Goal: Find specific page/section: Find specific page/section

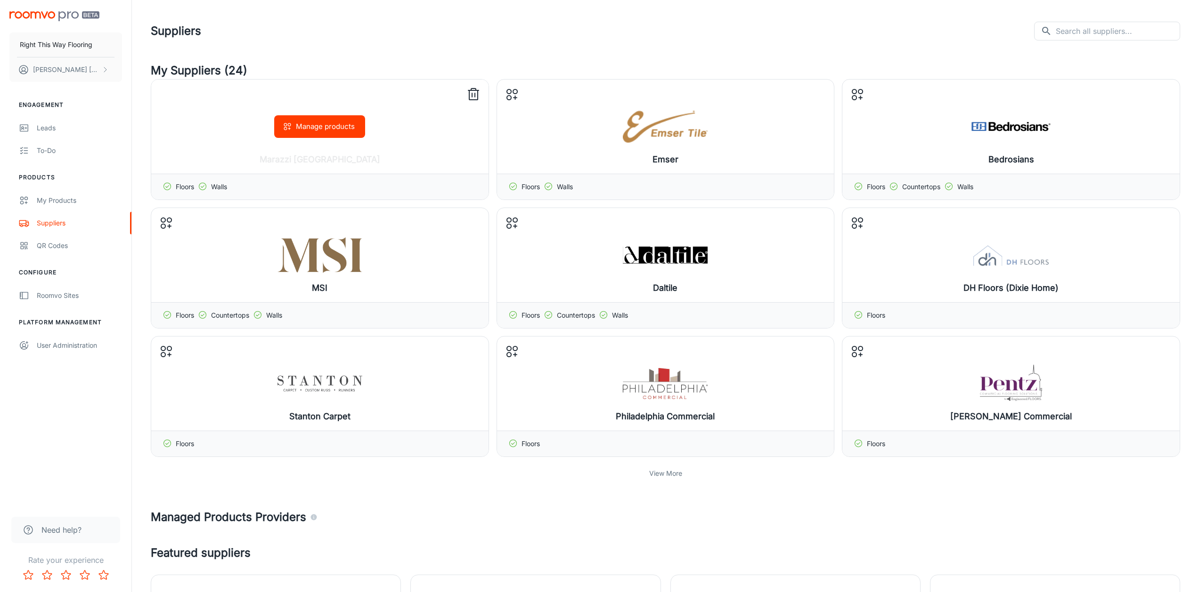
click at [205, 187] on icon at bounding box center [202, 186] width 9 height 9
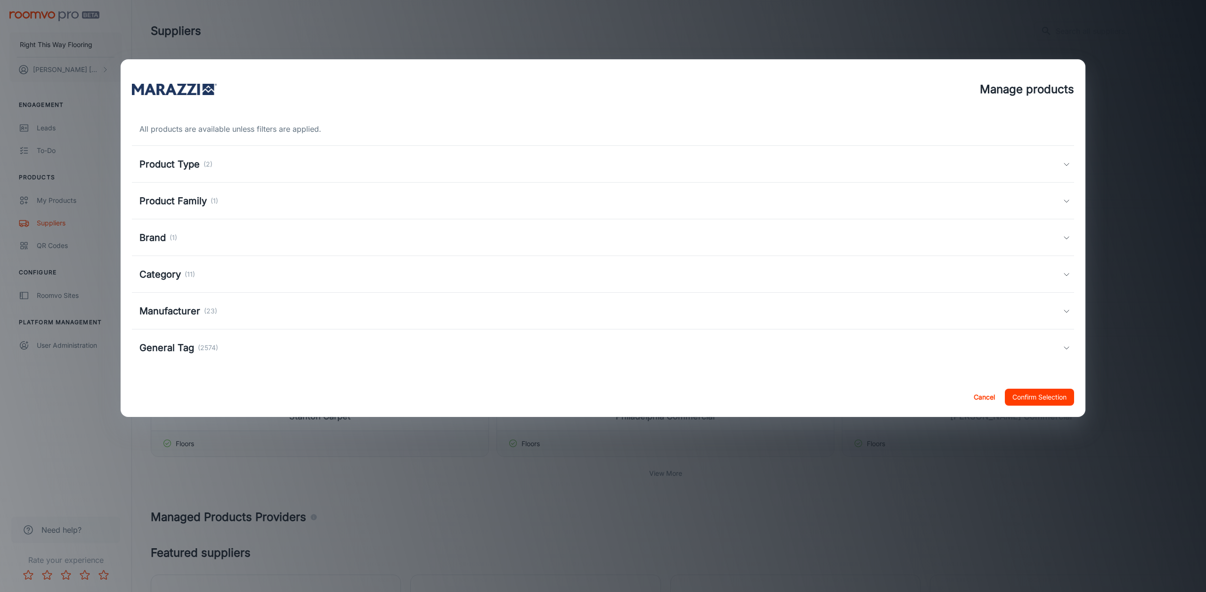
click at [175, 275] on h5 "Category" at bounding box center [159, 275] width 41 height 14
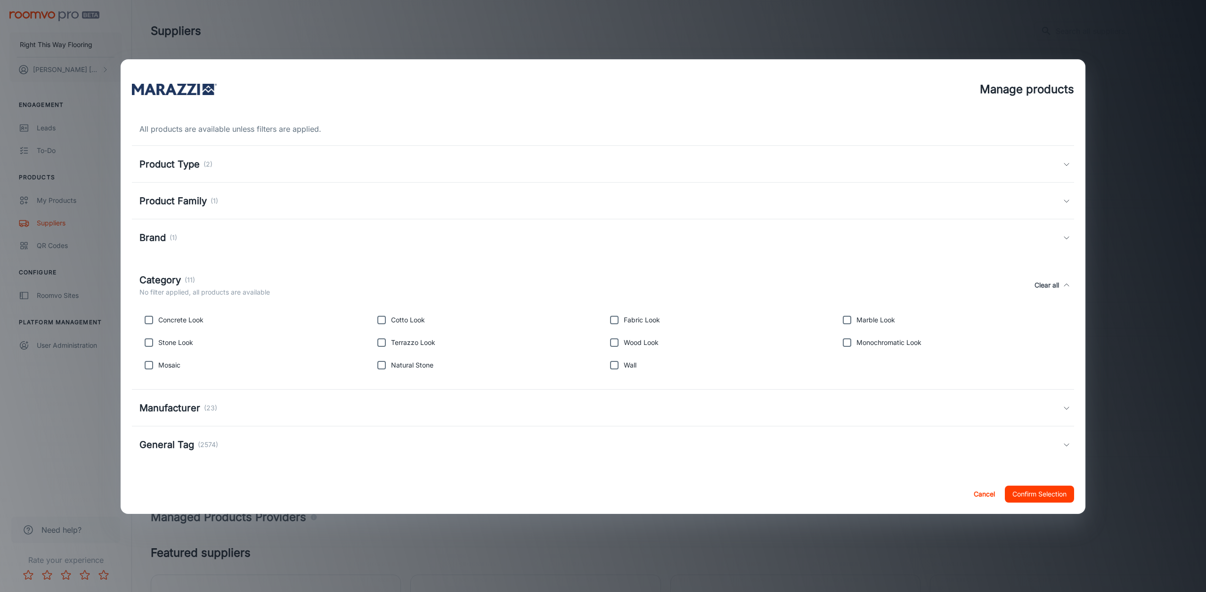
click at [175, 275] on h5 "Category" at bounding box center [159, 280] width 41 height 14
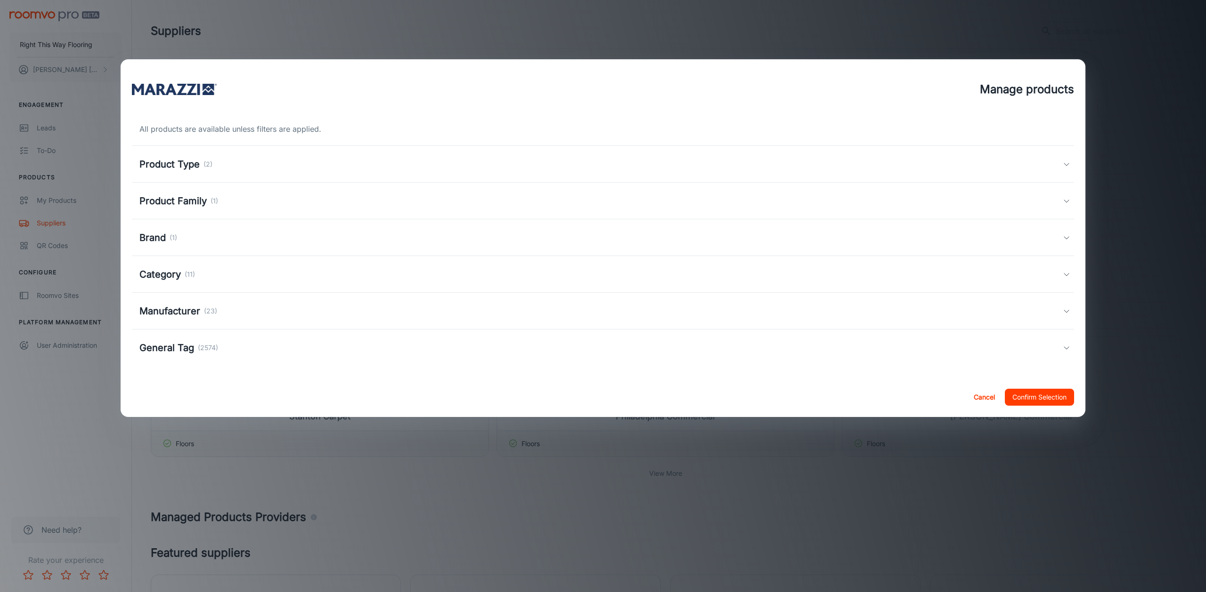
click at [182, 311] on h5 "Manufacturer" at bounding box center [169, 311] width 61 height 14
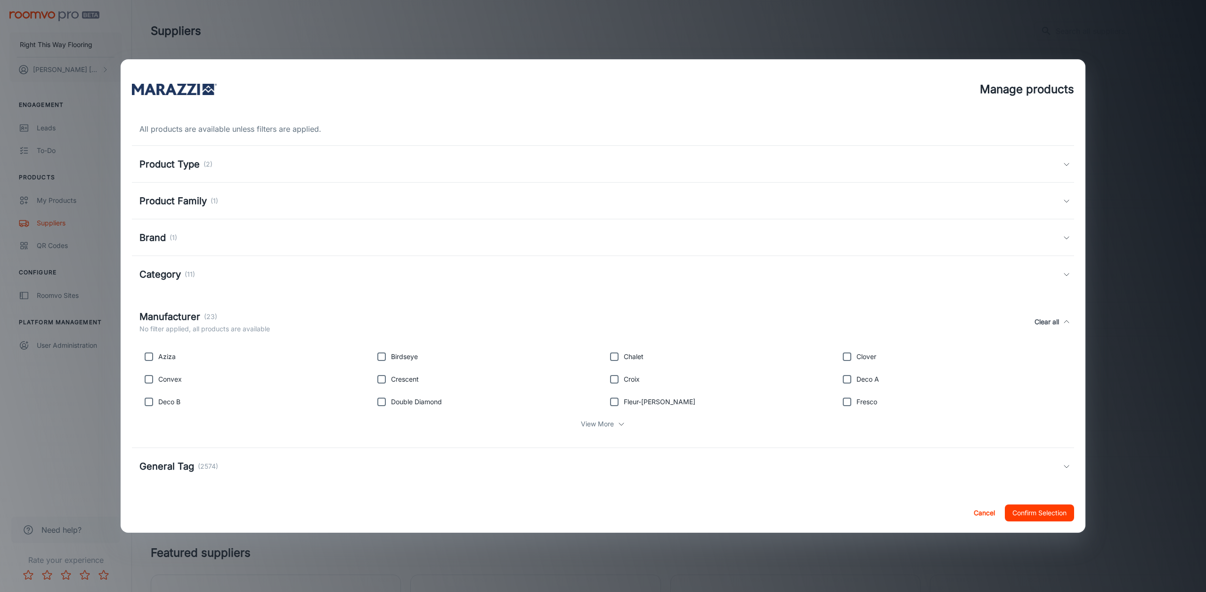
click at [182, 311] on h5 "Manufacturer" at bounding box center [169, 317] width 61 height 14
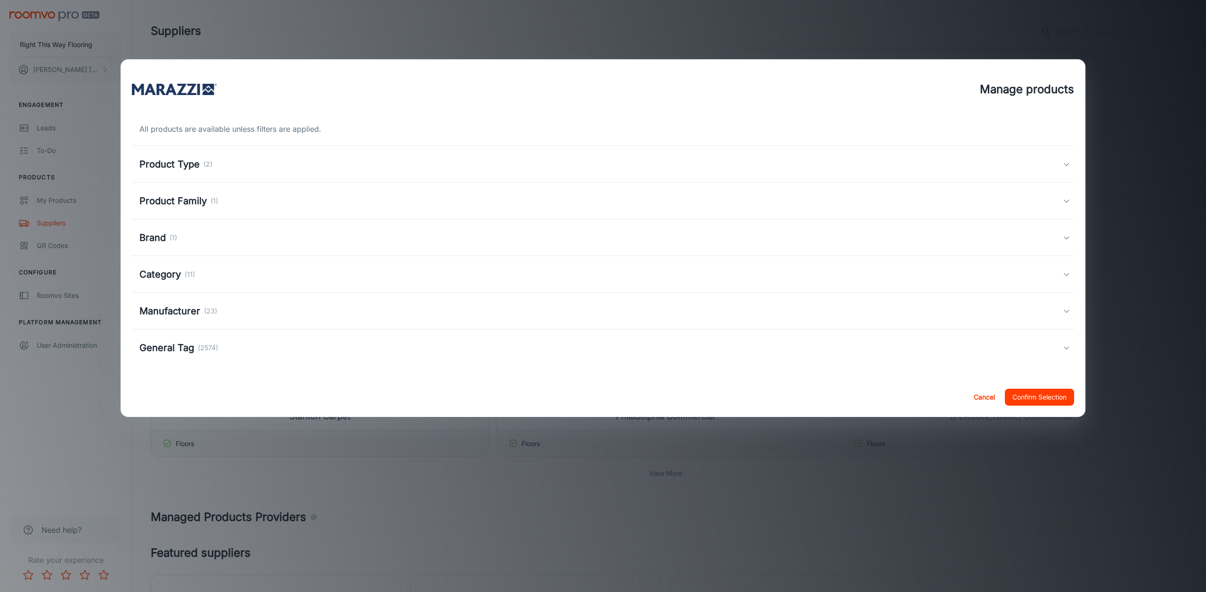
click at [193, 155] on div "Product Type (2)" at bounding box center [603, 164] width 942 height 37
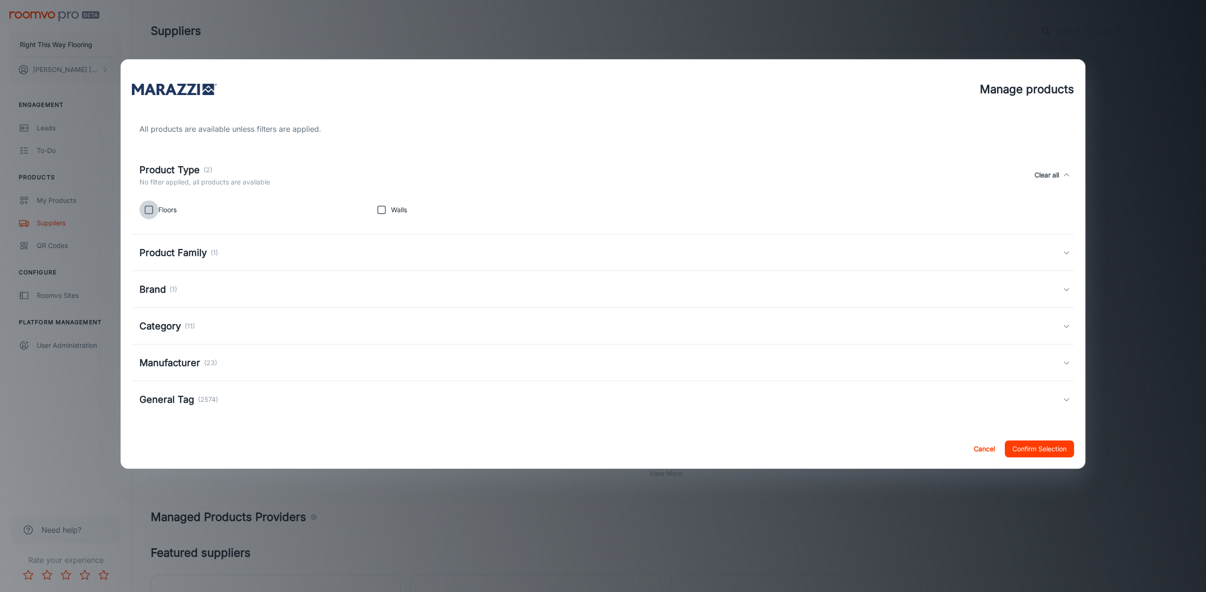
click at [147, 208] on input "checkbox" at bounding box center [148, 210] width 19 height 19
click at [149, 206] on input "checkbox" at bounding box center [148, 210] width 19 height 19
click at [149, 214] on input "checkbox" at bounding box center [148, 210] width 19 height 19
checkbox input "true"
click at [976, 451] on button "Cancel" at bounding box center [984, 449] width 30 height 17
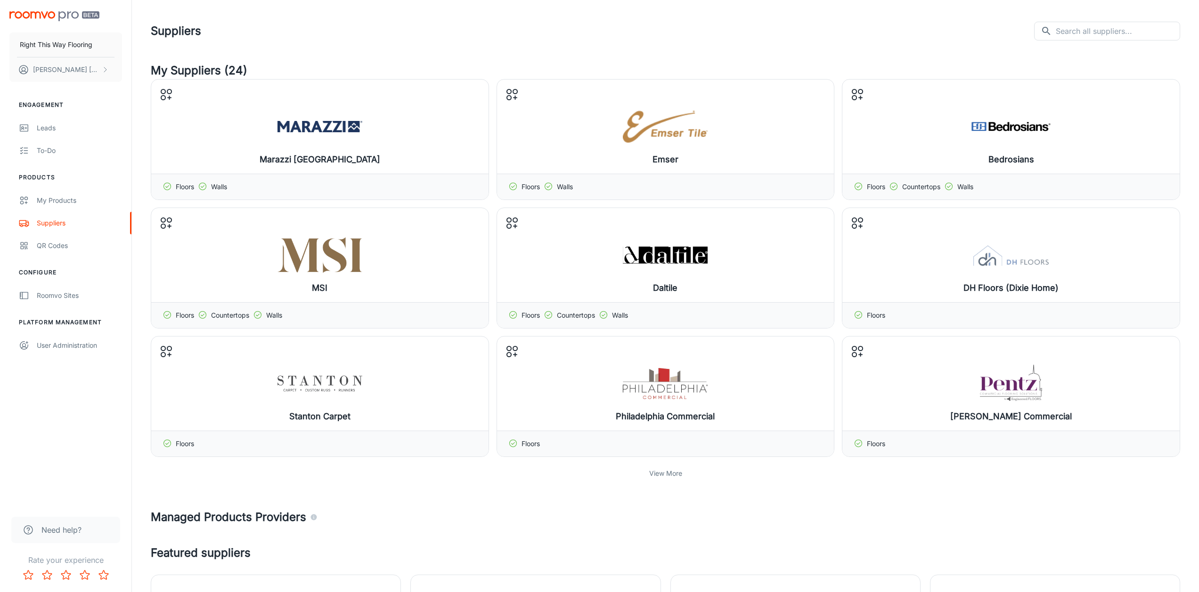
scroll to position [309, 0]
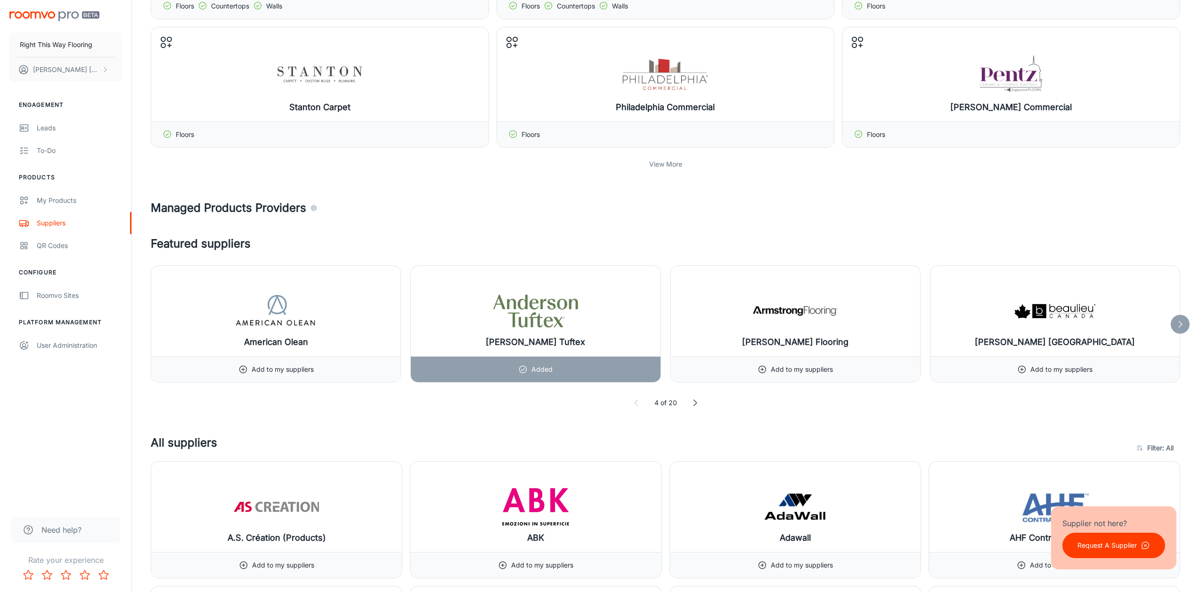
click at [659, 165] on p "View More" at bounding box center [665, 164] width 33 height 10
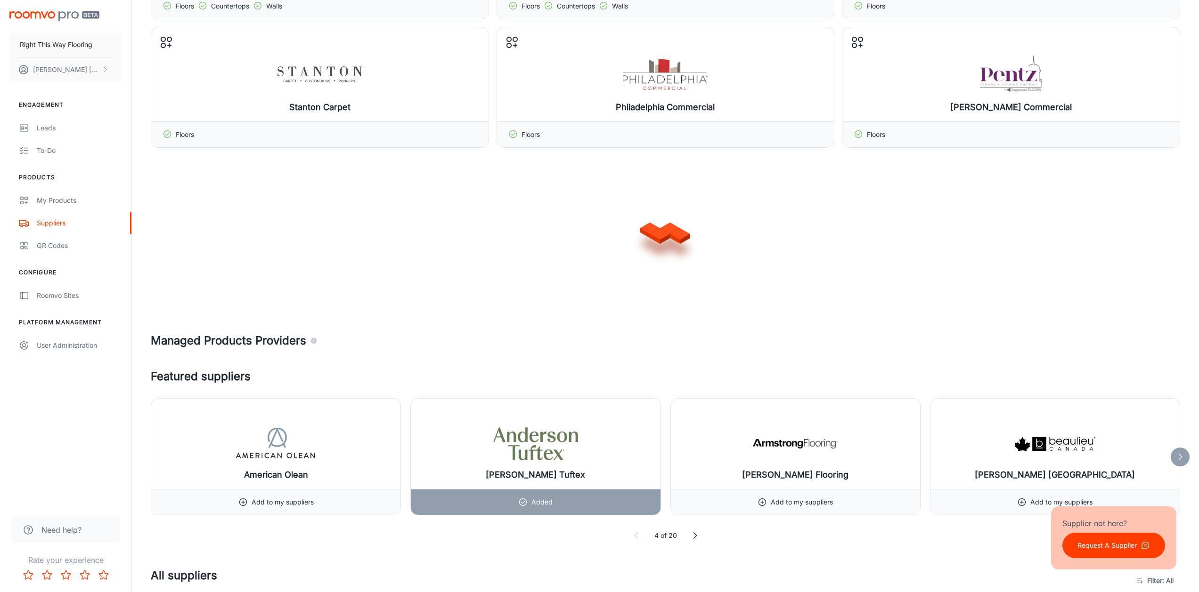
scroll to position [395, 0]
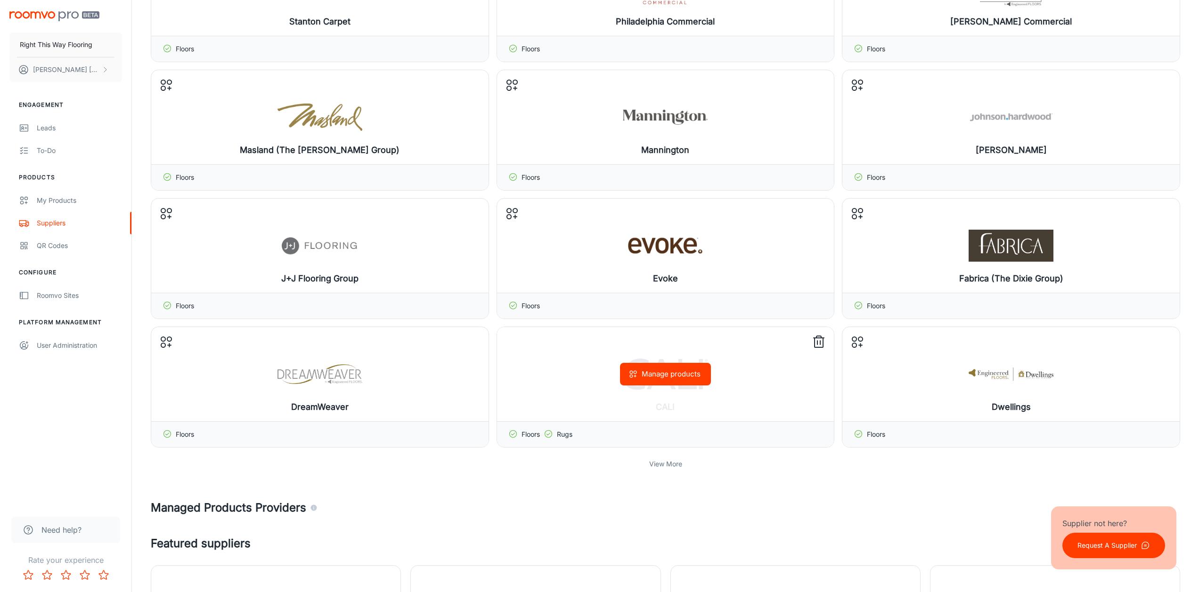
click at [556, 435] on div "Rugs" at bounding box center [558, 435] width 29 height 10
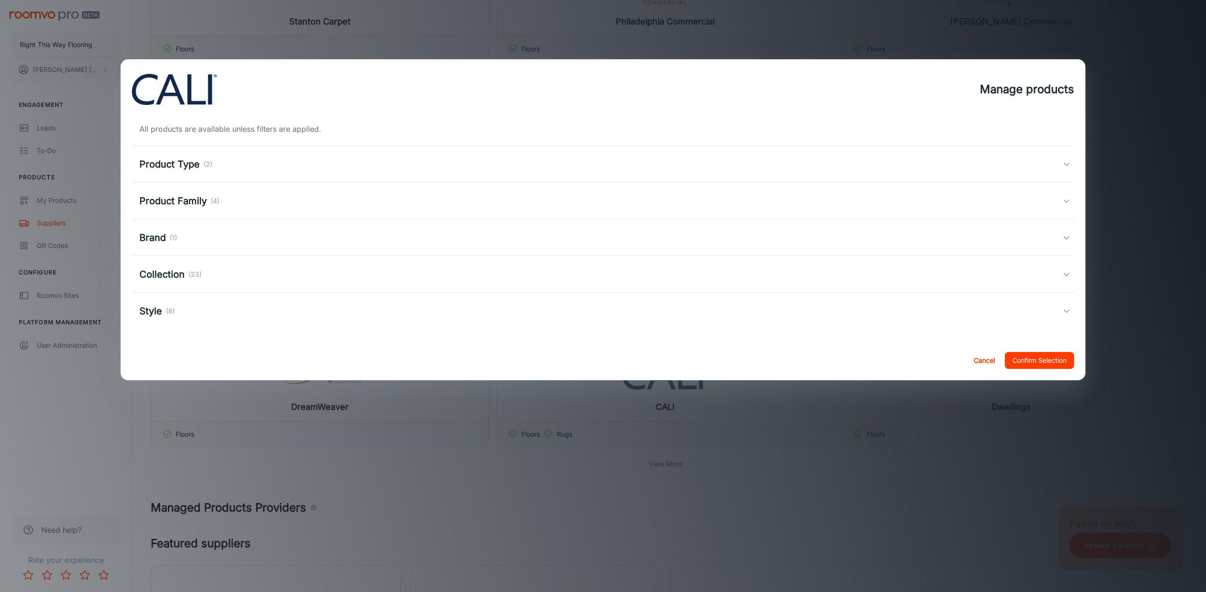
click at [160, 278] on h5 "Collection" at bounding box center [161, 275] width 45 height 14
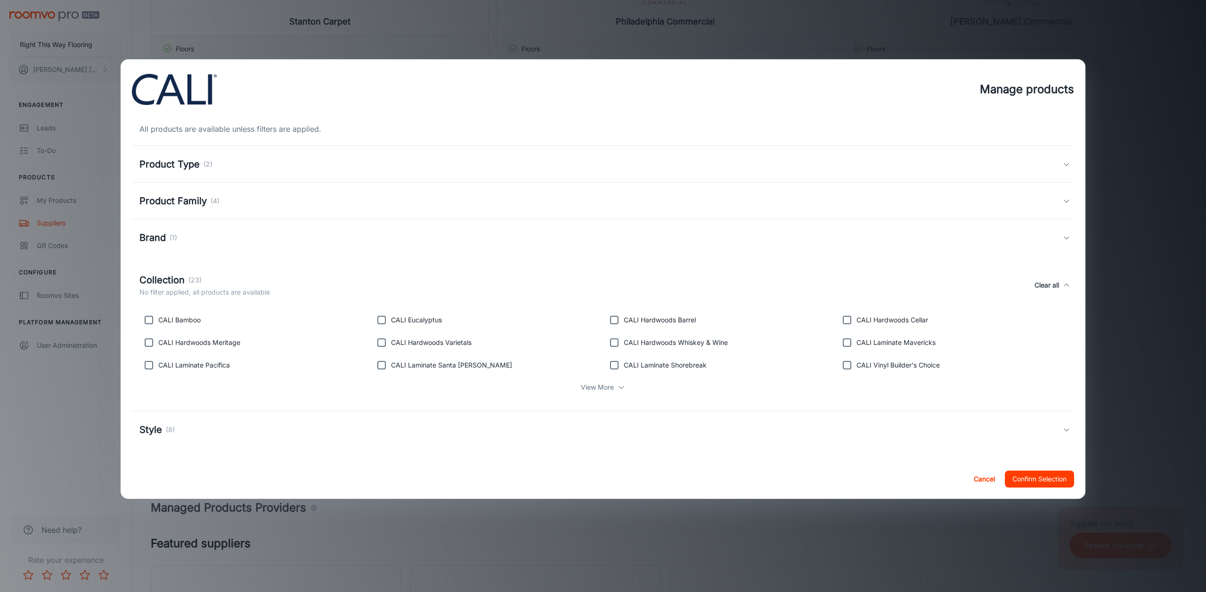
click at [160, 278] on h5 "Collection" at bounding box center [161, 280] width 45 height 14
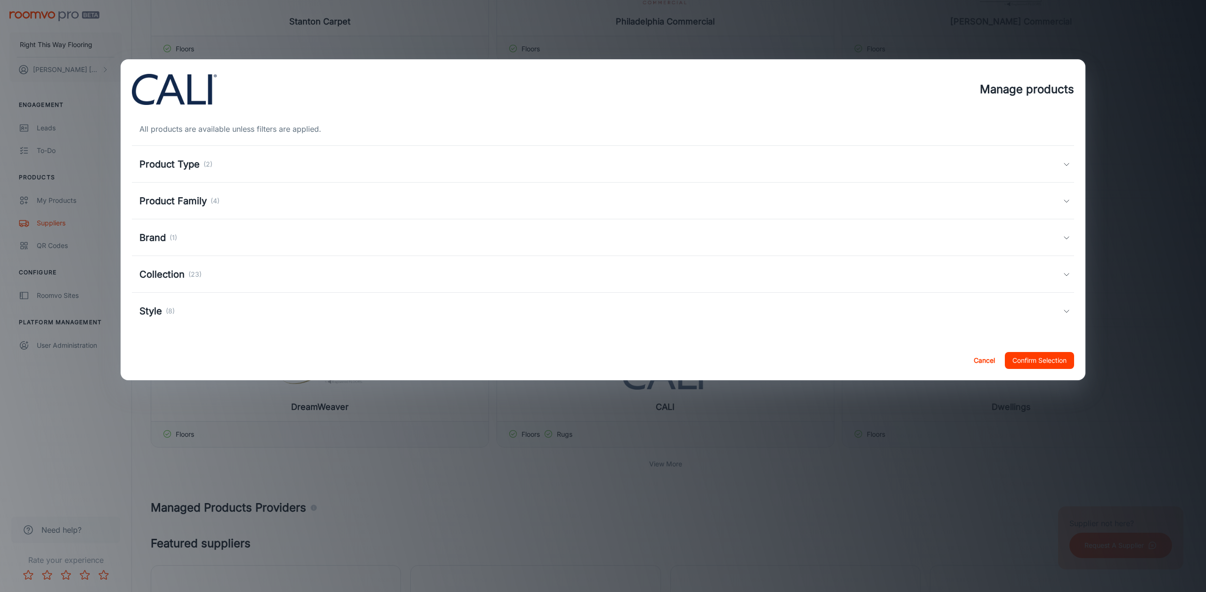
click at [158, 335] on div "All products are available unless filters are applied. Product Type (2) Floors …" at bounding box center [603, 230] width 965 height 221
click at [157, 314] on h5 "Style" at bounding box center [150, 311] width 23 height 14
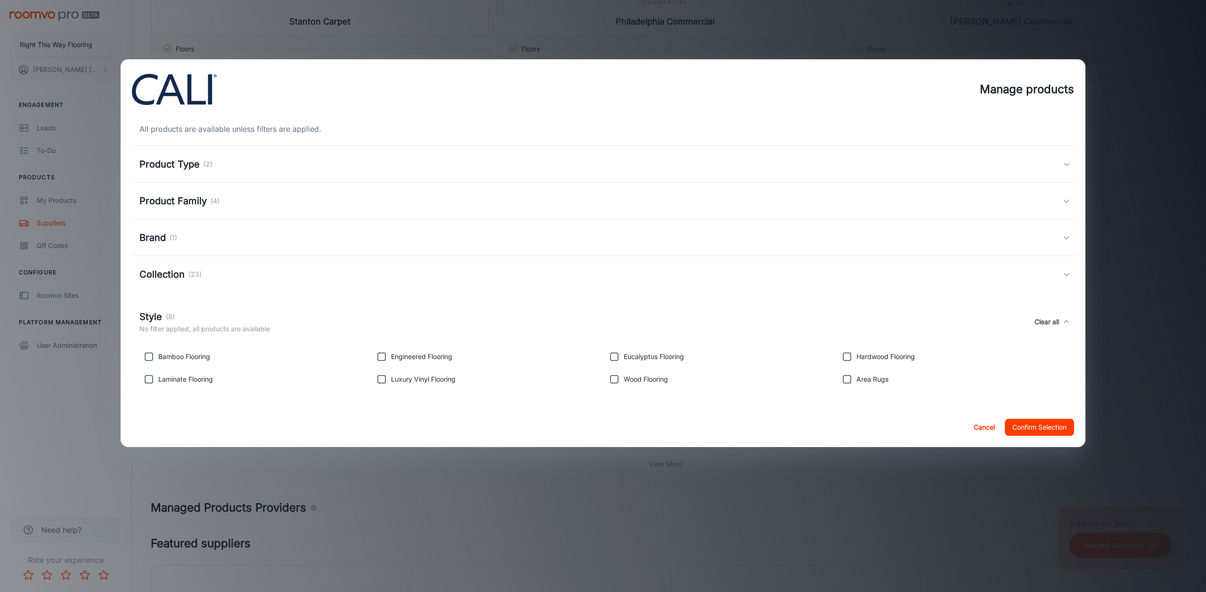
click at [157, 314] on h5 "Style" at bounding box center [150, 317] width 23 height 14
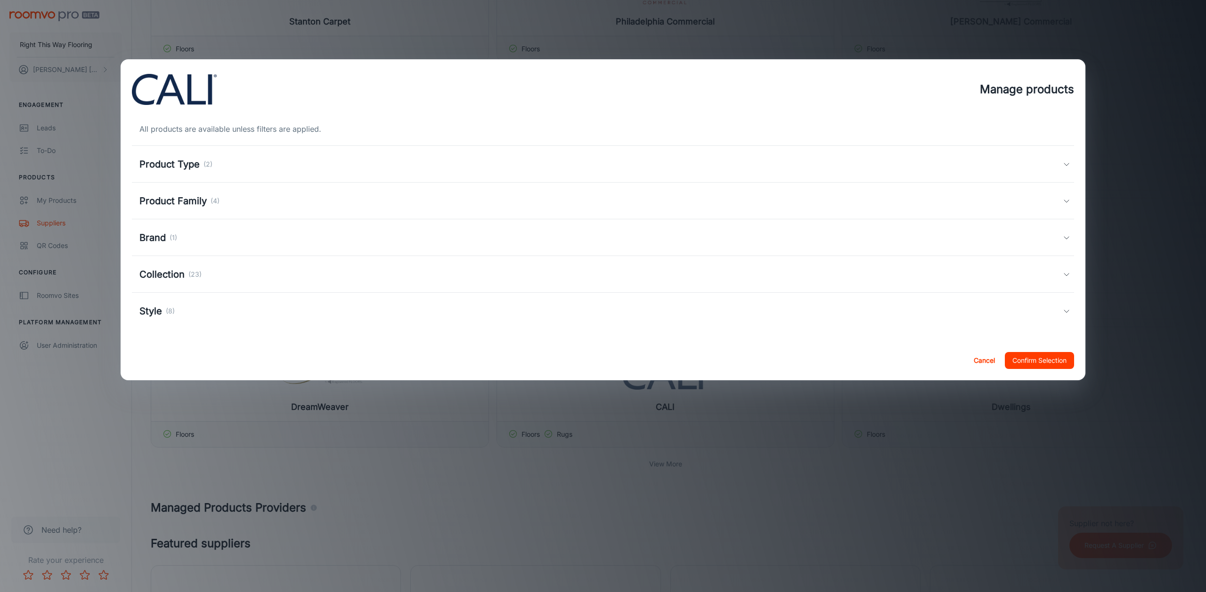
click at [187, 170] on h5 "Product Type" at bounding box center [169, 164] width 60 height 14
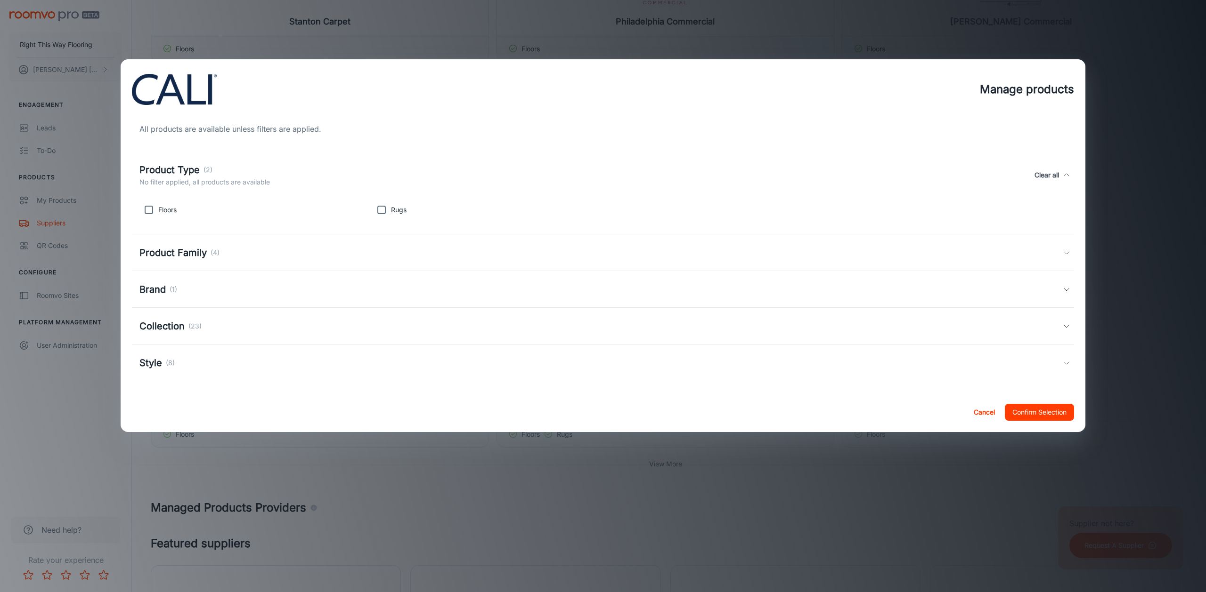
click at [187, 170] on h5 "Product Type" at bounding box center [169, 170] width 60 height 14
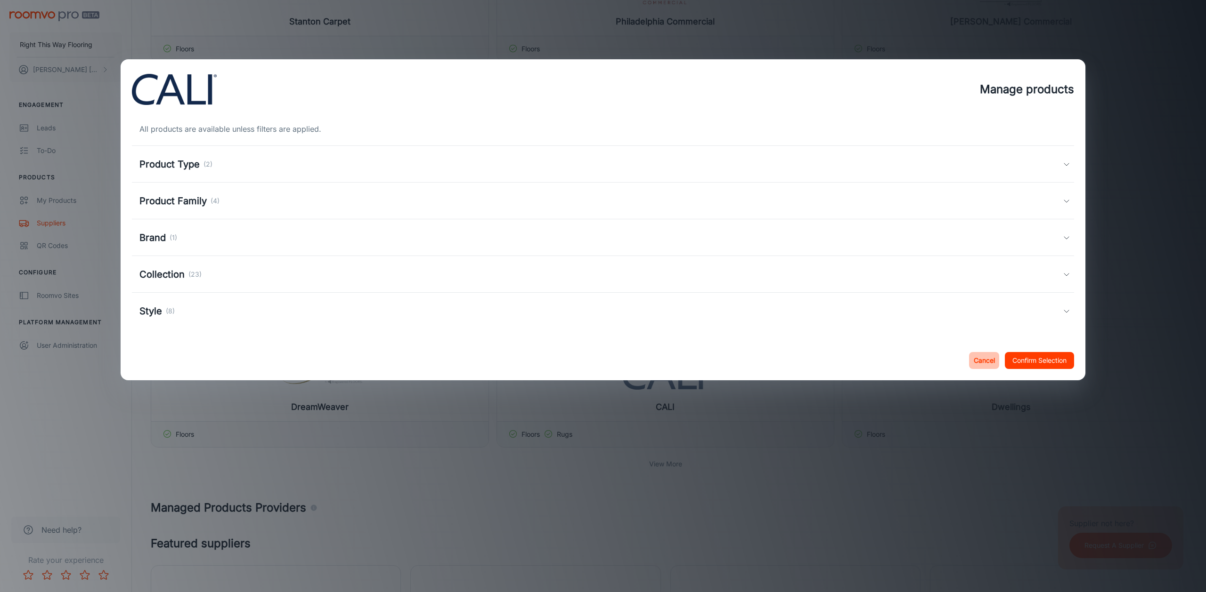
click at [986, 360] on button "Cancel" at bounding box center [984, 360] width 30 height 17
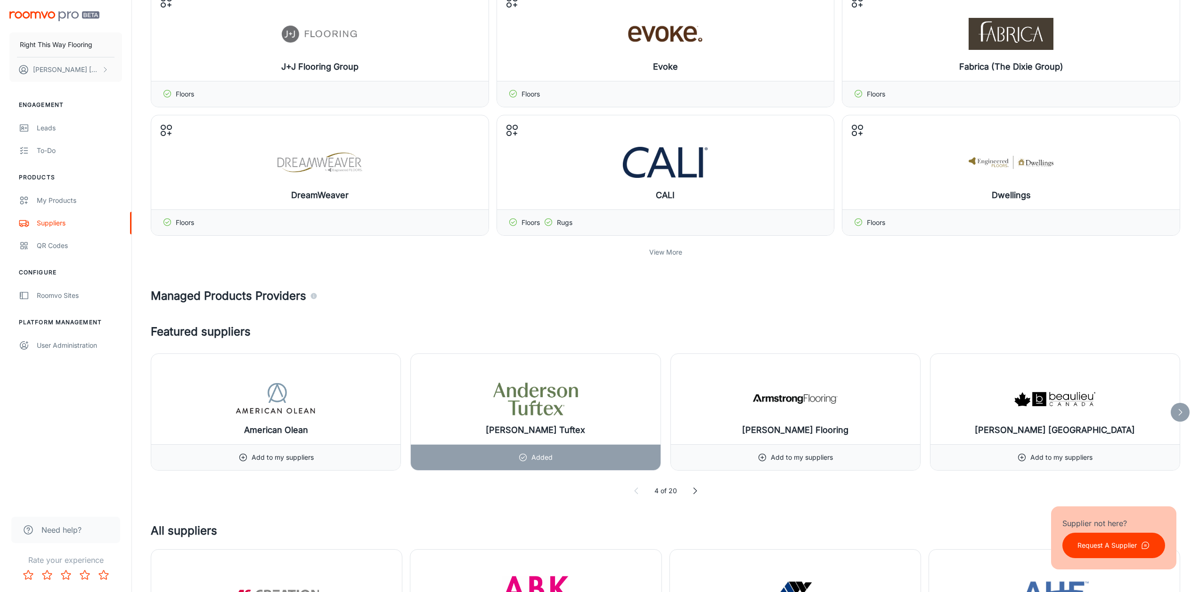
scroll to position [0, 0]
